Goal: Information Seeking & Learning: Learn about a topic

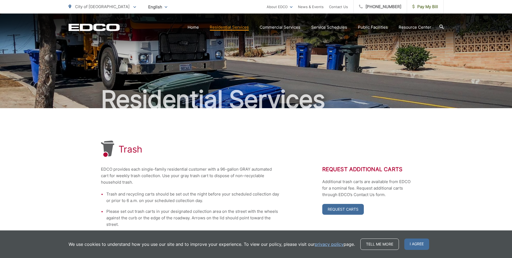
click at [106, 6] on p "City of [GEOGRAPHIC_DATA]" at bounding box center [102, 7] width 67 height 6
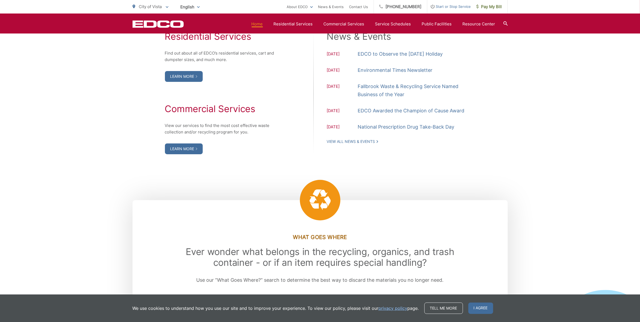
scroll to position [540, 0]
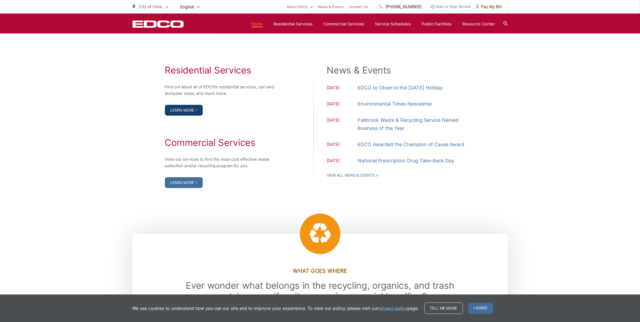
click at [184, 111] on link "Learn More" at bounding box center [184, 110] width 38 height 11
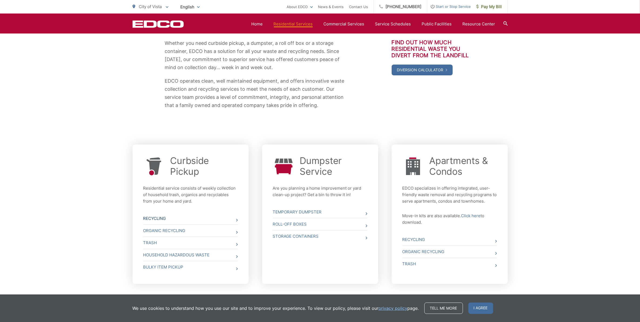
scroll to position [129, 0]
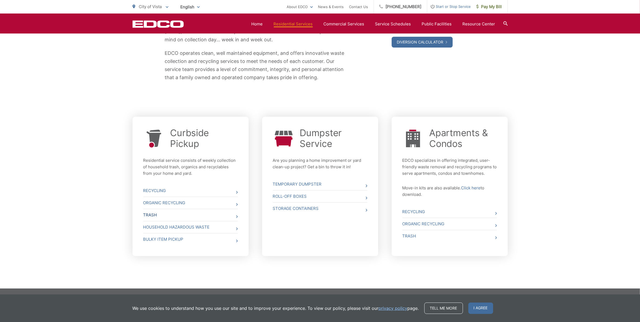
click at [154, 214] on link "Trash" at bounding box center [190, 215] width 94 height 12
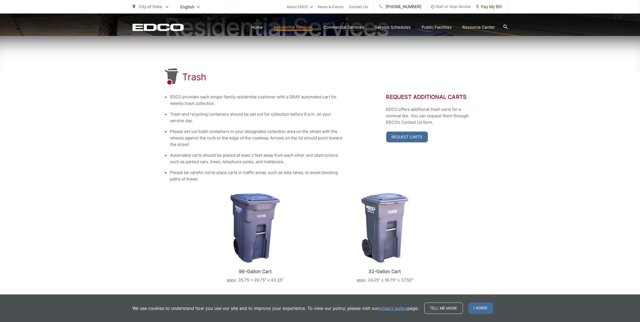
scroll to position [38, 0]
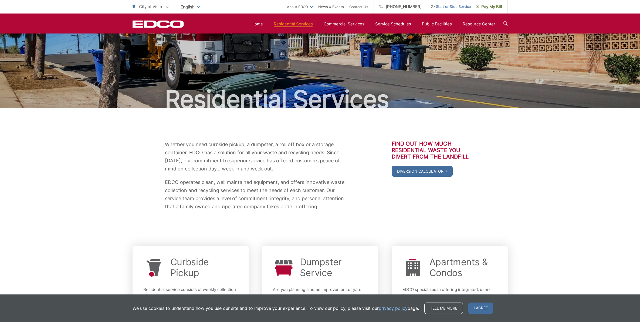
scroll to position [129, 0]
